Goal: Navigation & Orientation: Find specific page/section

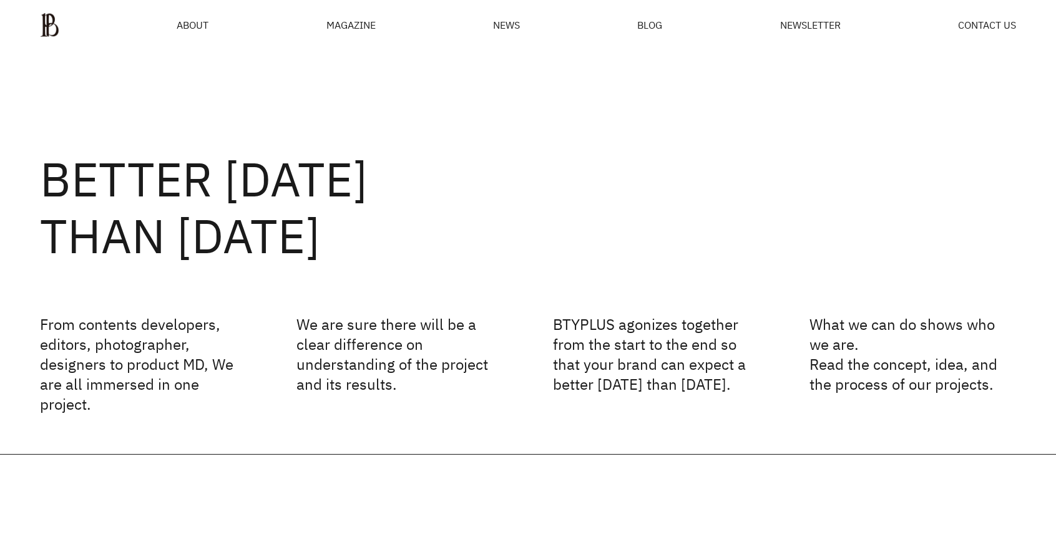
click at [1022, 229] on div "BETTER TOMORROW THAN YESTERDAY From contents developers, editors, photographer,…" at bounding box center [528, 253] width 1056 height 404
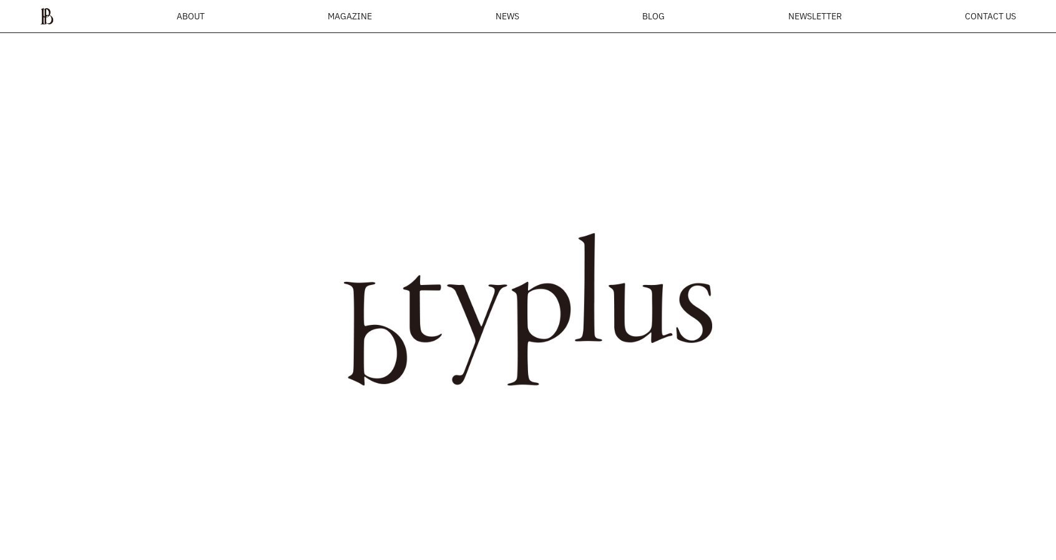
scroll to position [398, 0]
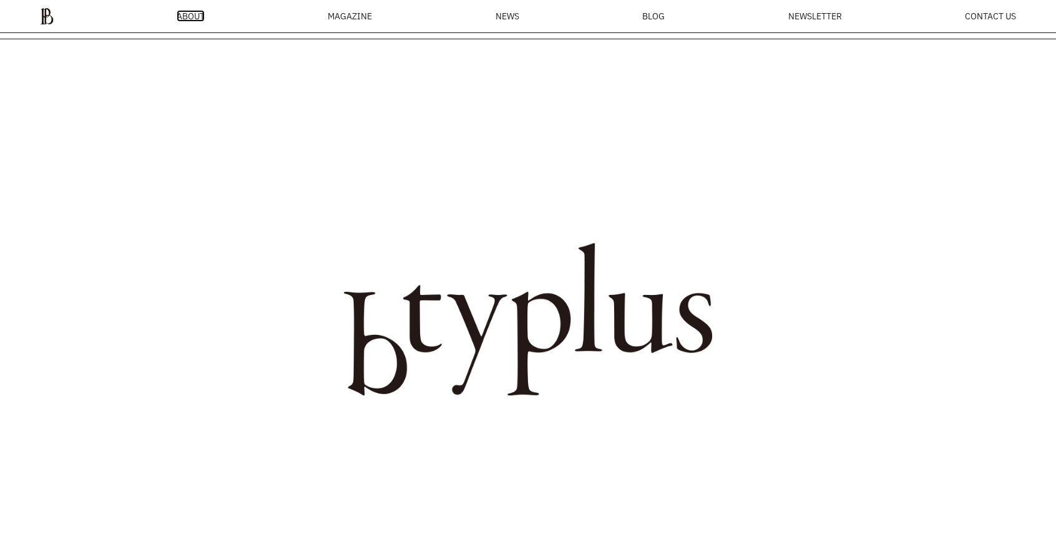
click at [196, 14] on span "ABOUT" at bounding box center [191, 16] width 28 height 9
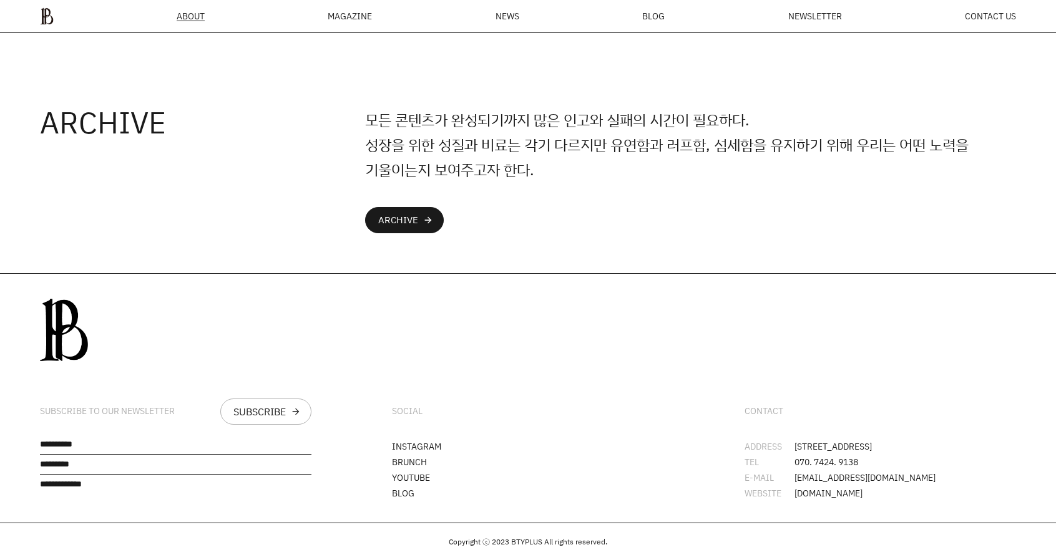
drag, startPoint x: 399, startPoint y: 493, endPoint x: 407, endPoint y: 486, distance: 10.2
click at [404, 489] on div "SOCIAL INSTAGRAM BRUNCH YOUTUBE BLOG" at bounding box center [527, 398] width 351 height 249
click at [407, 487] on link "BLOG" at bounding box center [403, 493] width 22 height 12
click at [175, 24] on ul "ABOUT MAGAZINE SEE ALL OFF THE REC INSIDE BTYPLUS CURATION NEWS BLOG NEWSLETTER…" at bounding box center [528, 15] width 976 height 17
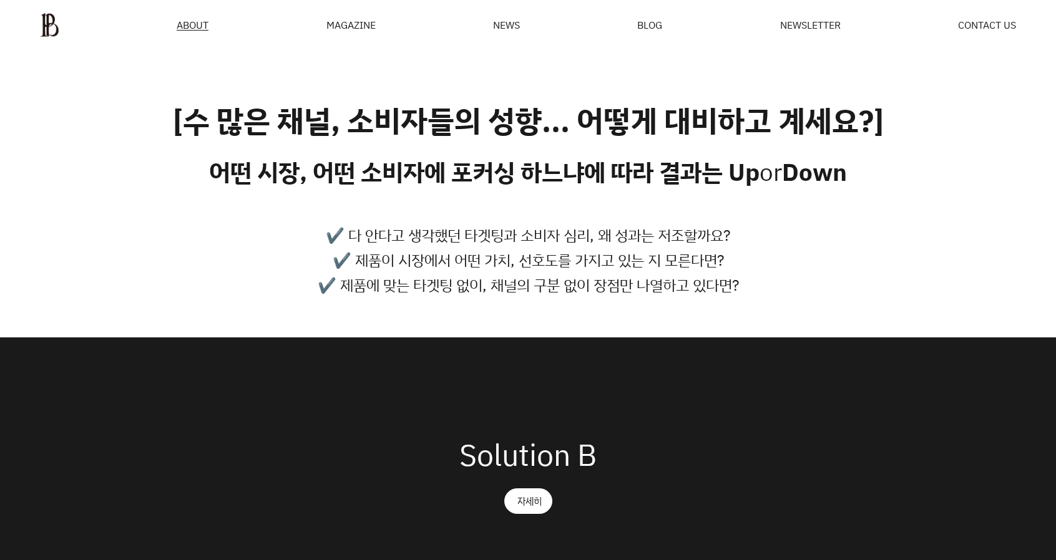
click at [549, 414] on div "Solution B 자세히" at bounding box center [528, 469] width 1056 height 262
